Goal: Navigation & Orientation: Find specific page/section

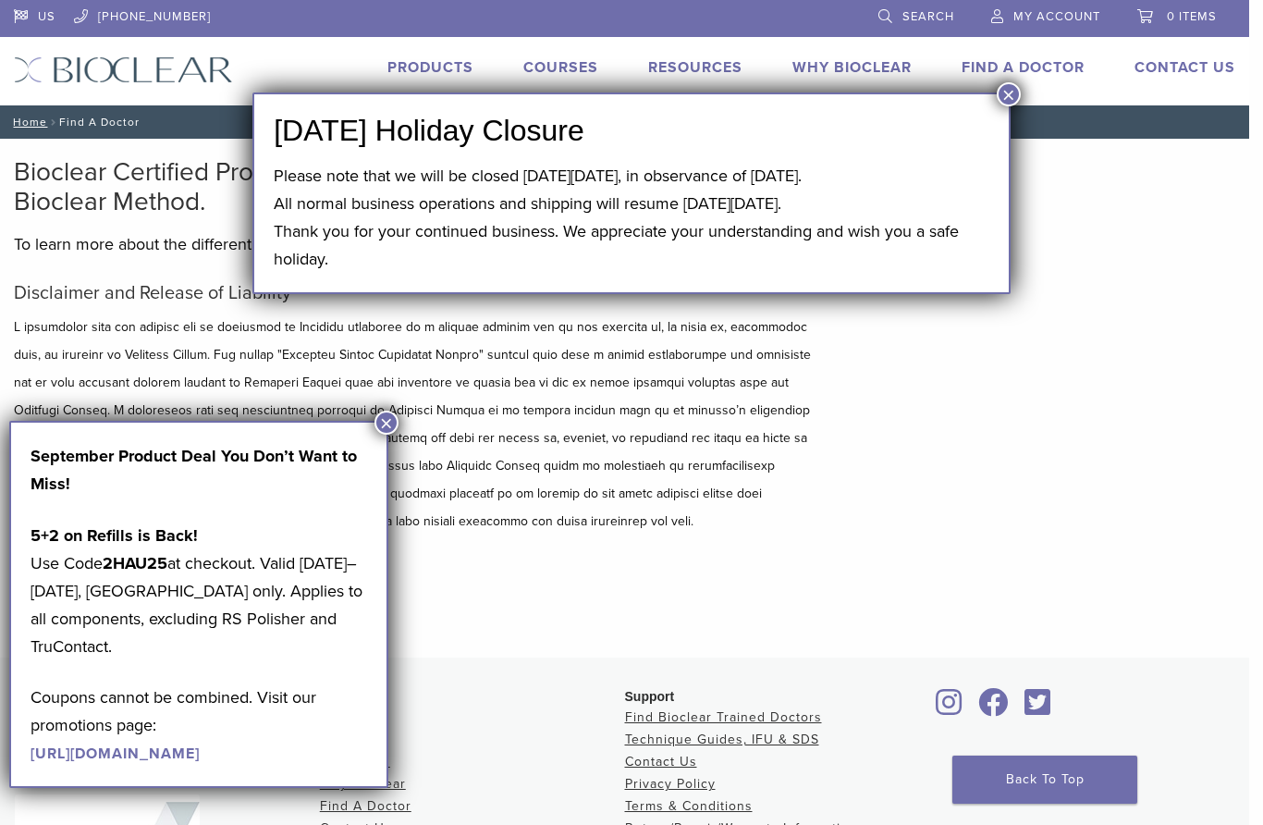
click at [1009, 82] on button "×" at bounding box center [1009, 94] width 24 height 24
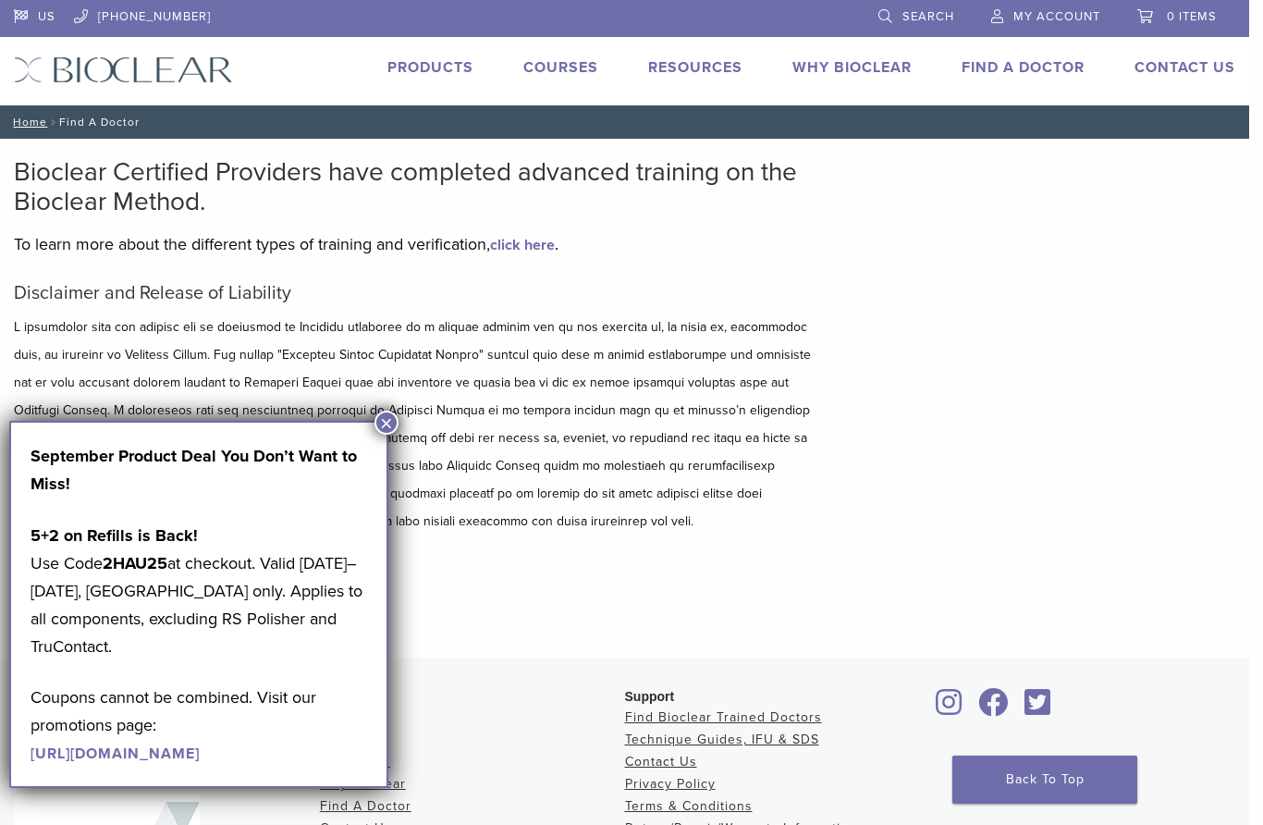
click at [1029, 68] on link "Find A Doctor" at bounding box center [1023, 67] width 123 height 18
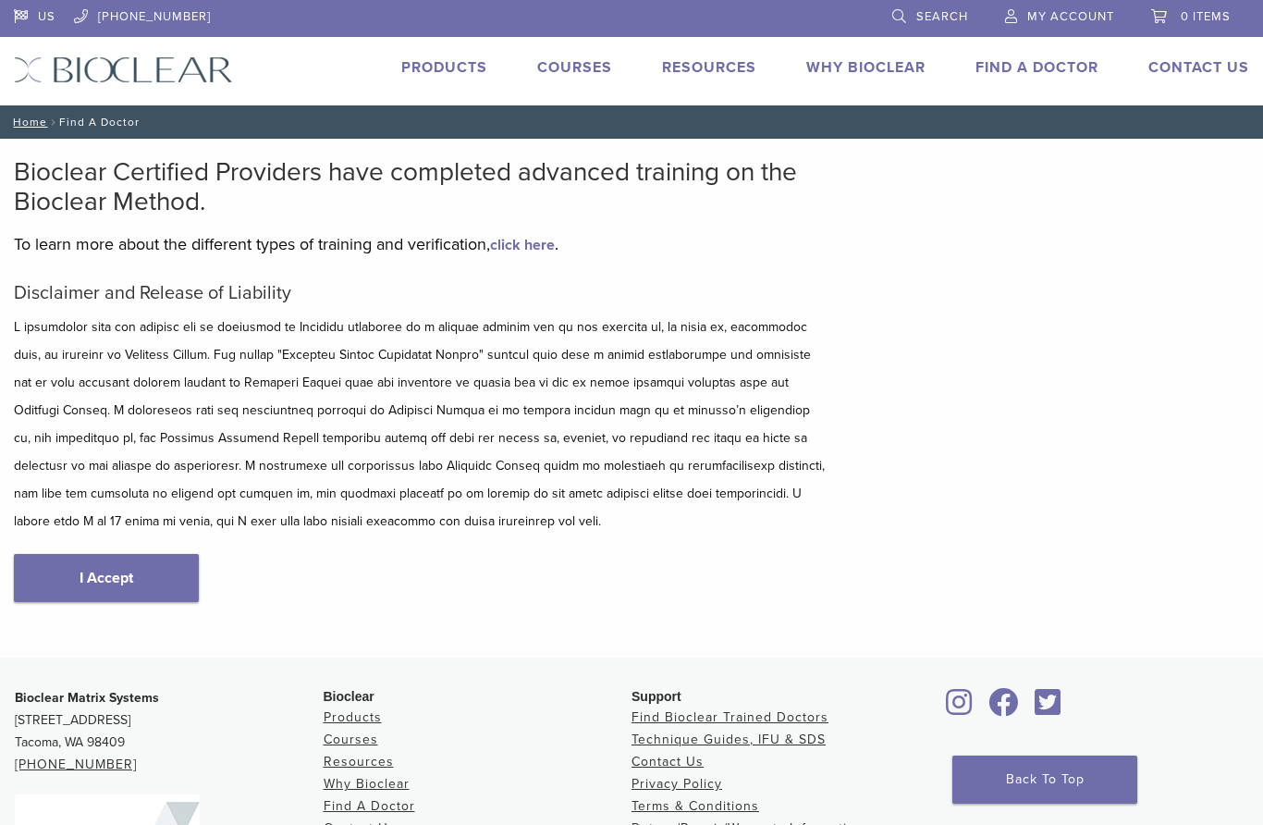
click at [120, 581] on link "I Accept" at bounding box center [106, 578] width 185 height 48
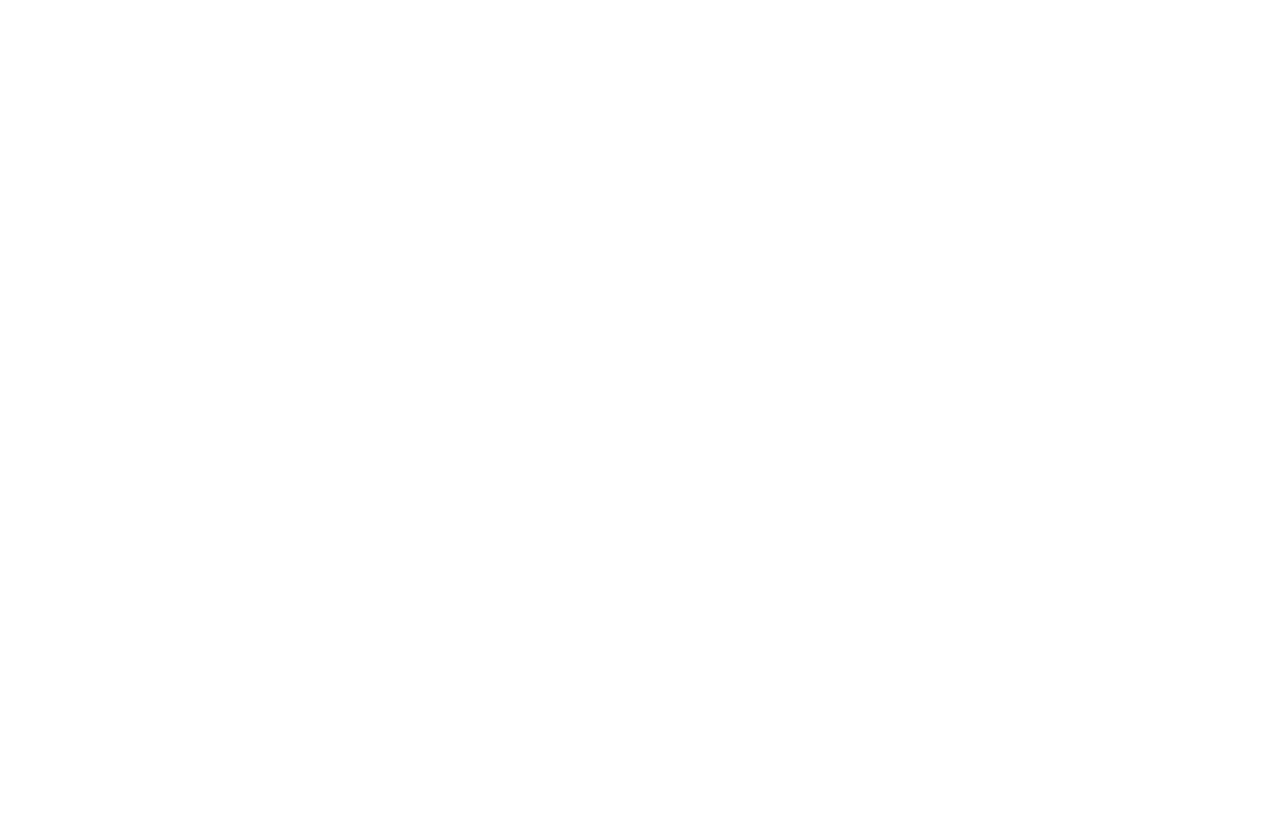
scroll to position [102, 0]
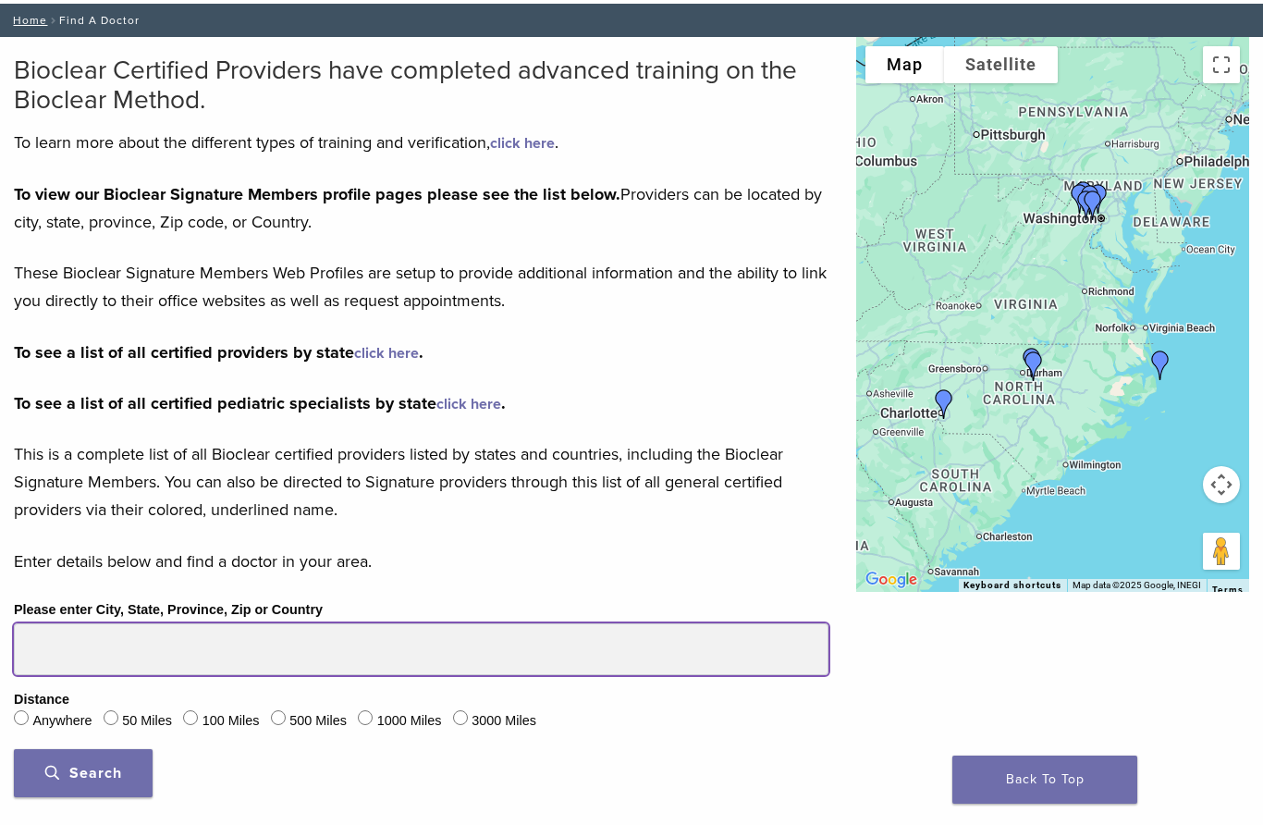
click at [70, 651] on input "Please enter City, State, Province, Zip or Country" at bounding box center [421, 649] width 815 height 52
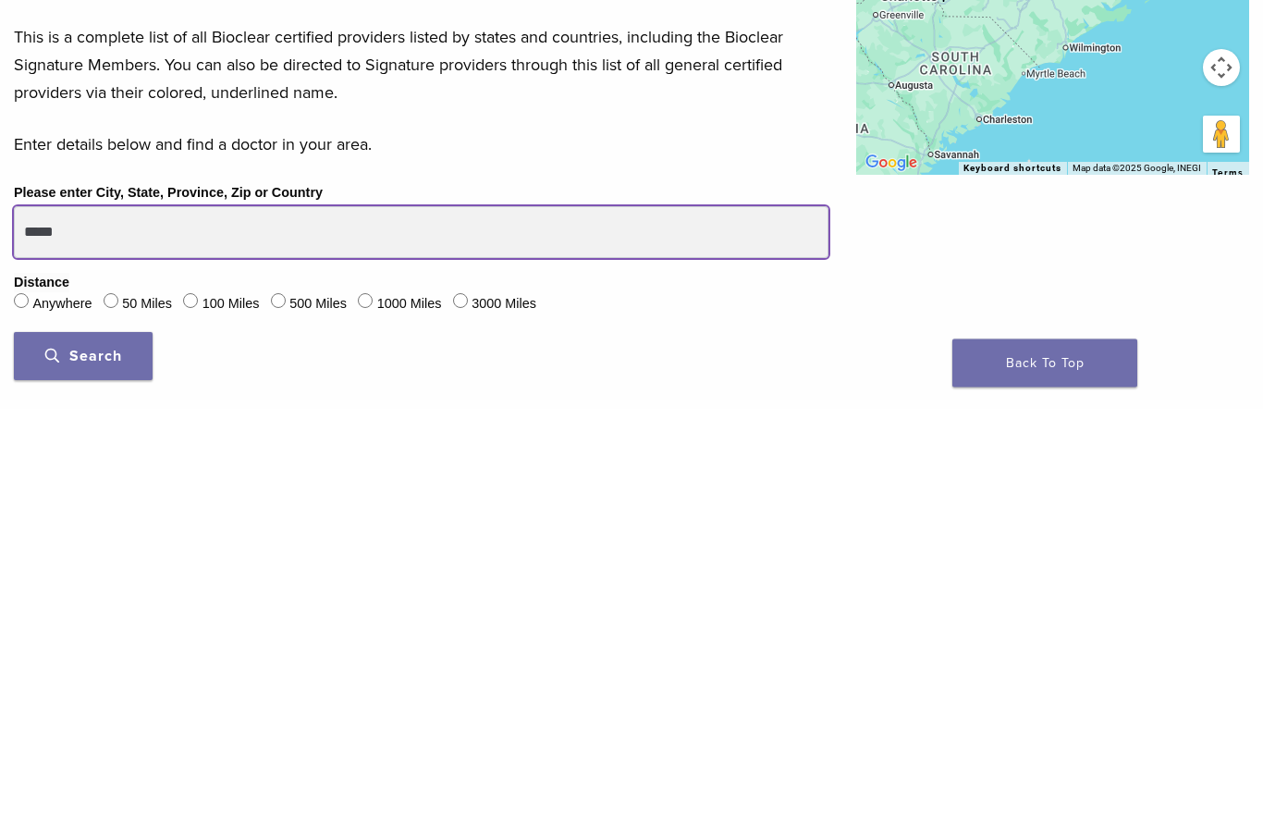
type input "*****"
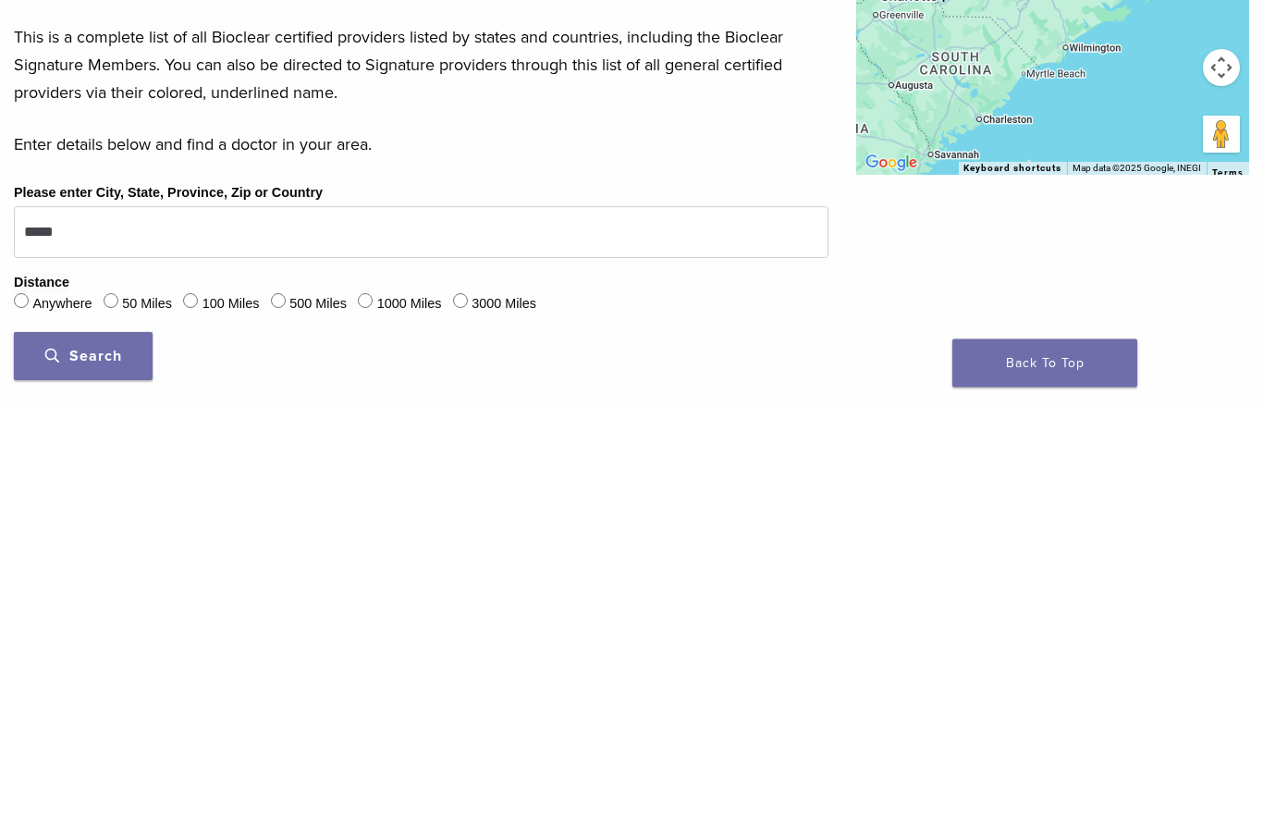
click at [104, 764] on span "Search" at bounding box center [83, 773] width 77 height 18
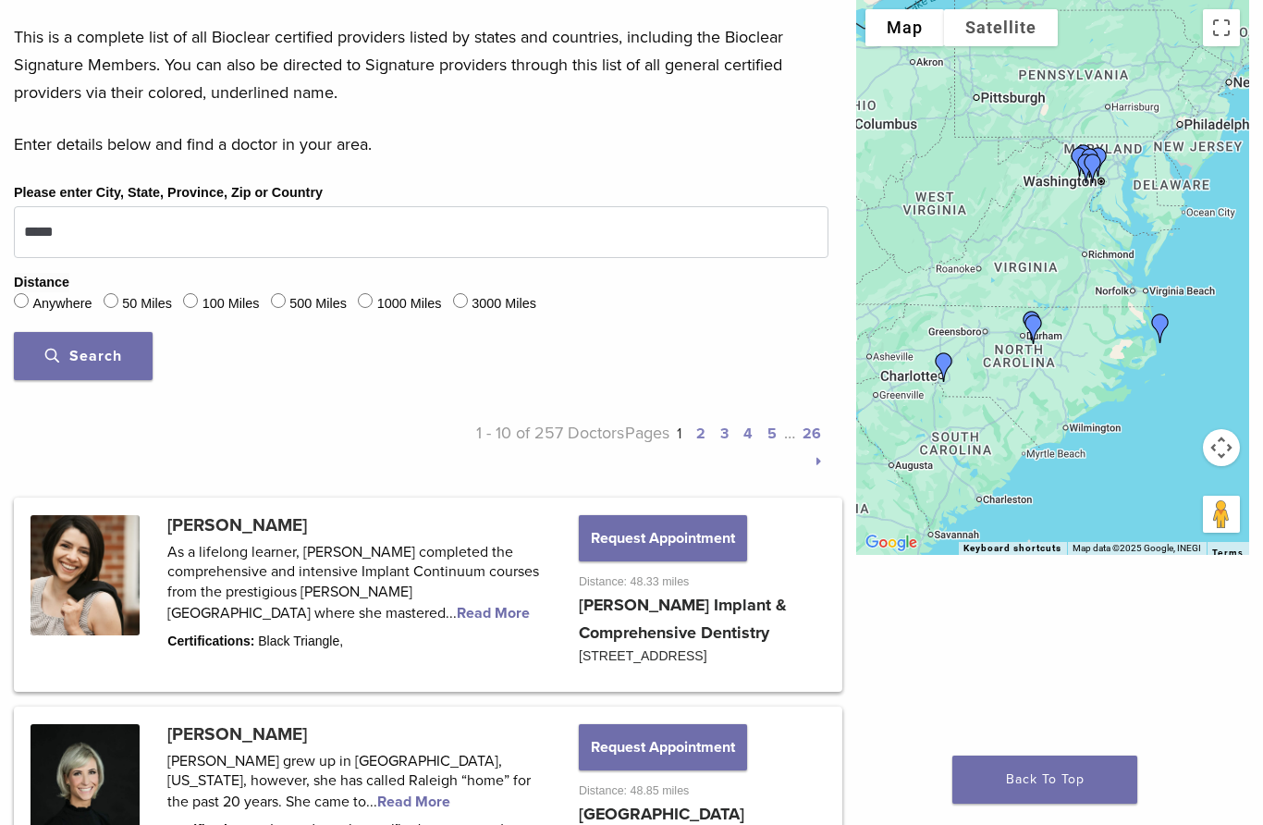
scroll to position [470, 0]
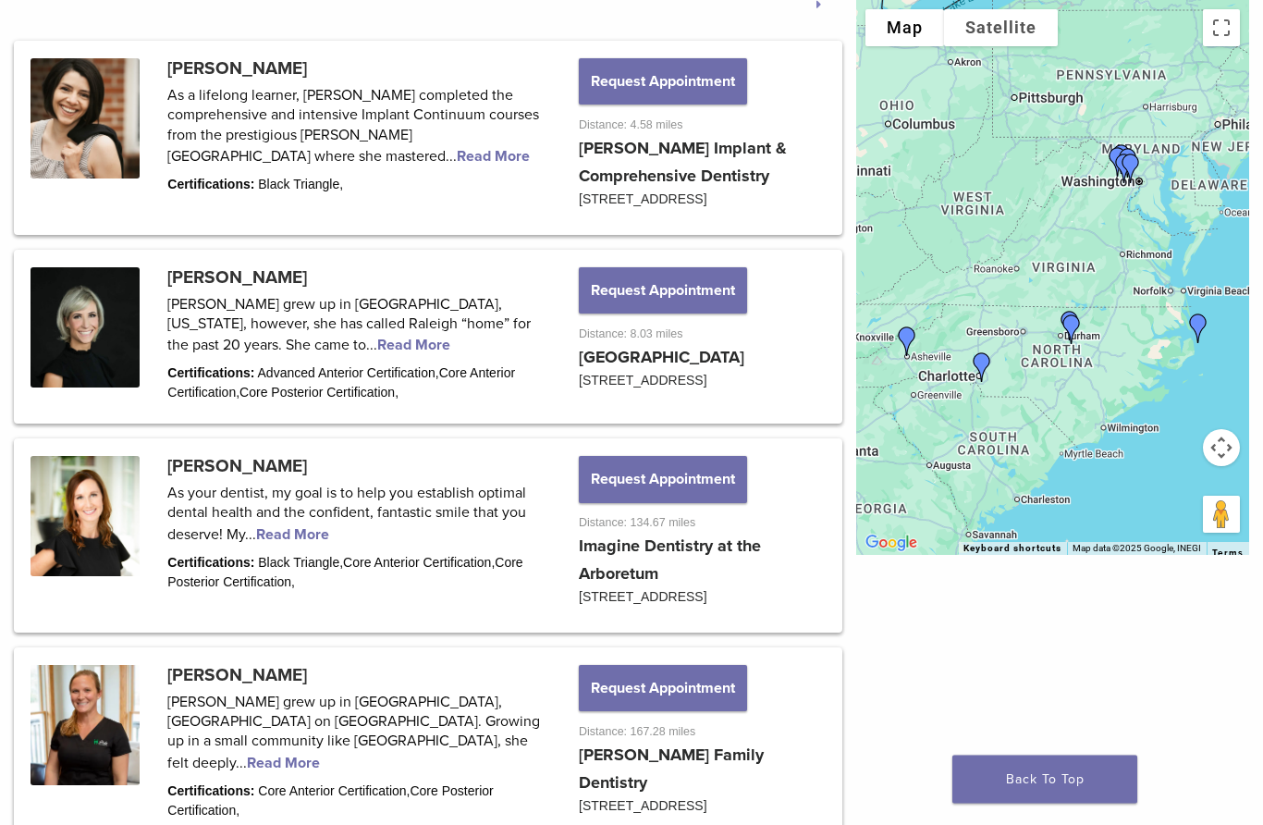
scroll to position [976, 0]
